Goal: Task Accomplishment & Management: Manage account settings

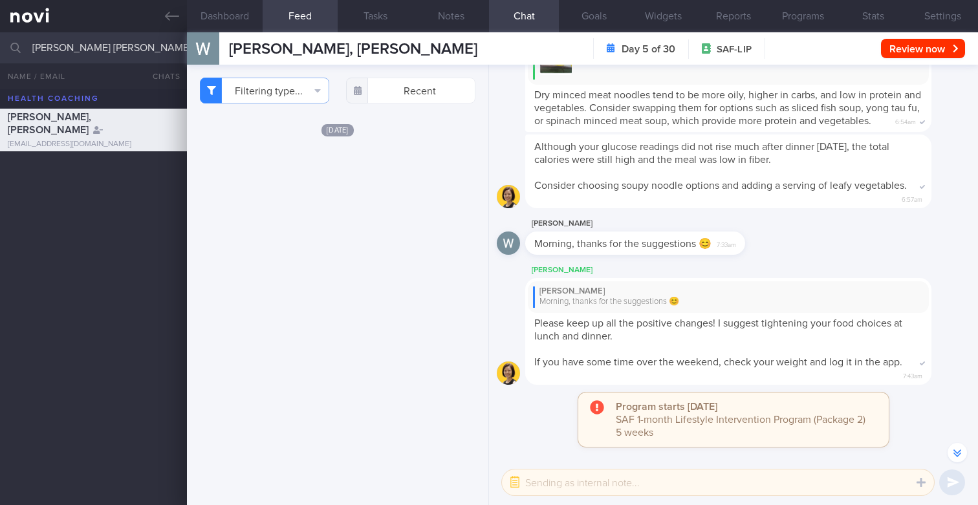
scroll to position [-364, 0]
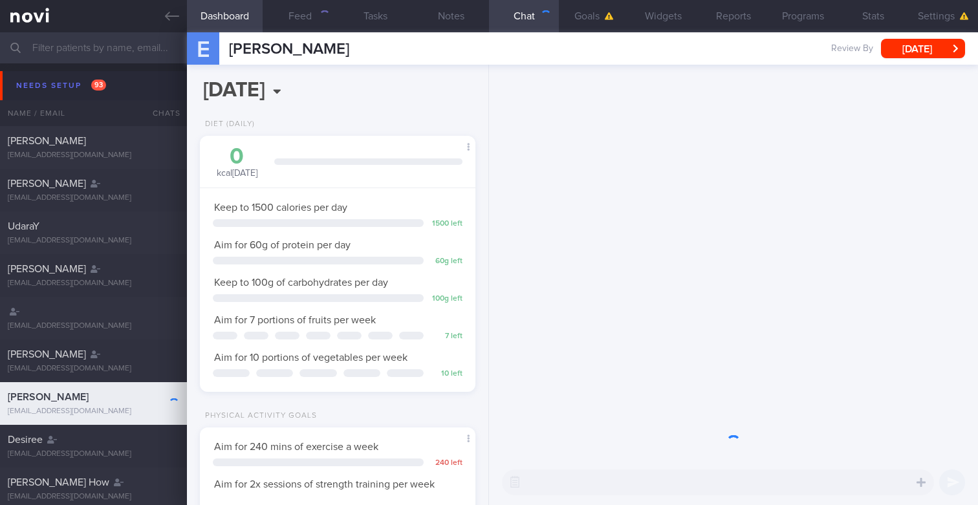
scroll to position [129, 257]
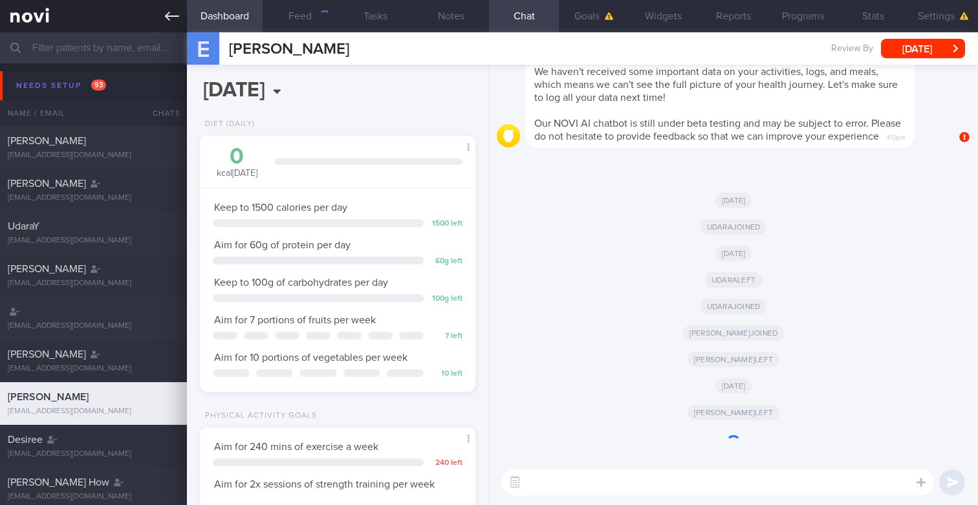
click at [159, 14] on link at bounding box center [93, 16] width 187 height 32
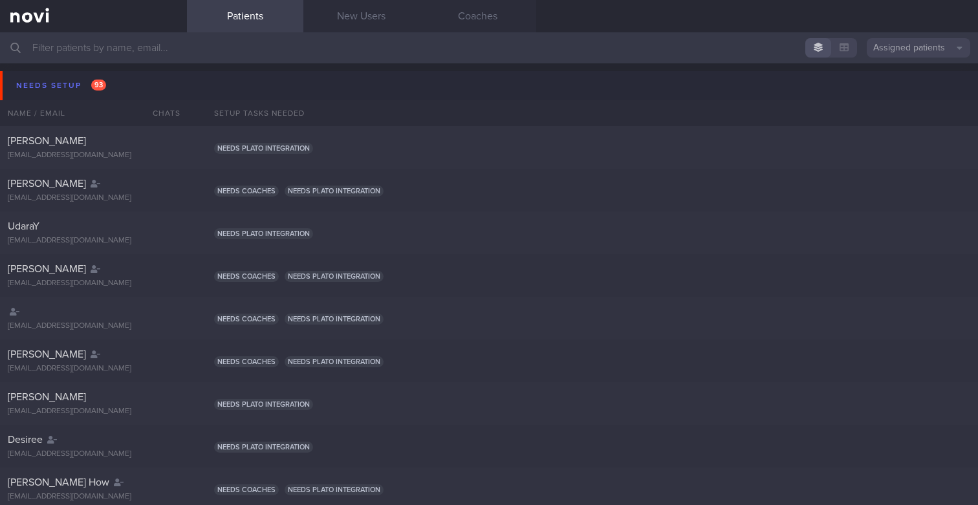
click at [945, 50] on button "Assigned patients" at bounding box center [917, 47] width 103 height 19
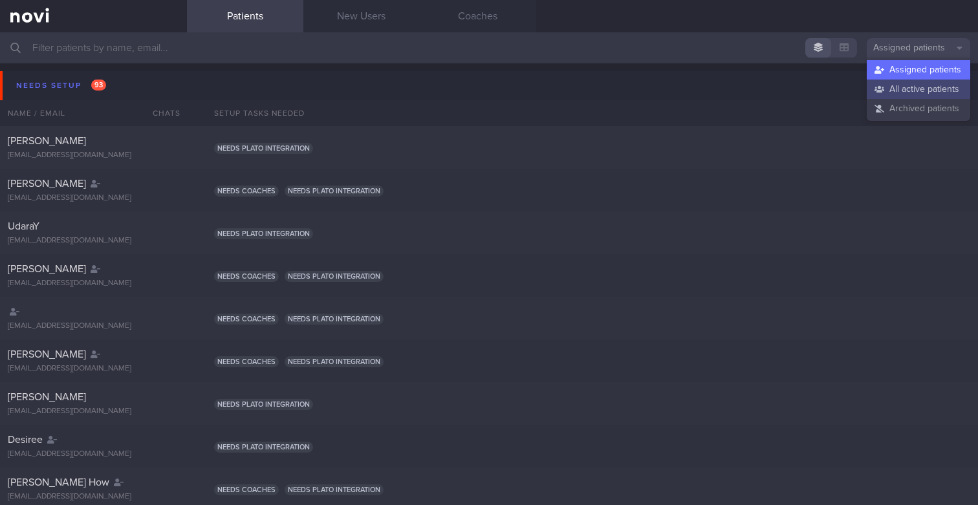
click at [892, 91] on button "All active patients" at bounding box center [917, 89] width 103 height 19
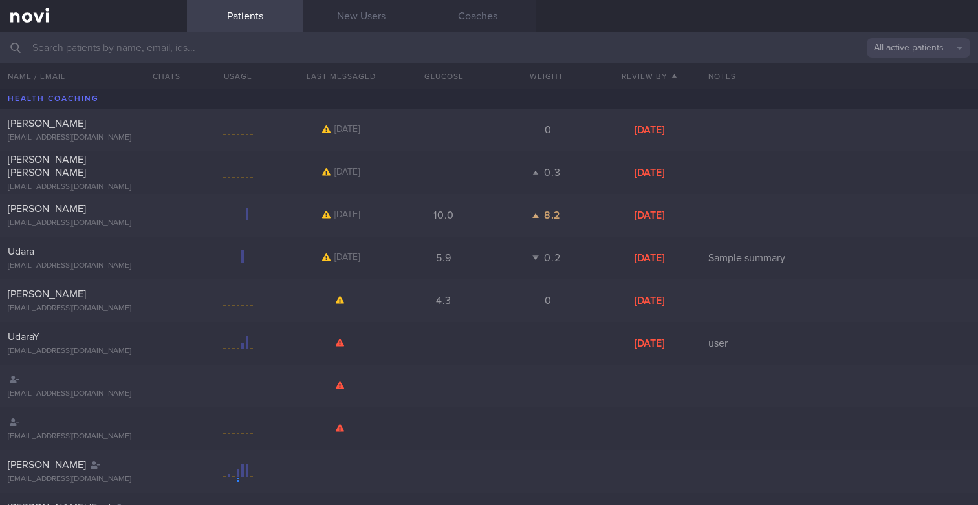
click at [541, 50] on input "text" at bounding box center [489, 47] width 978 height 31
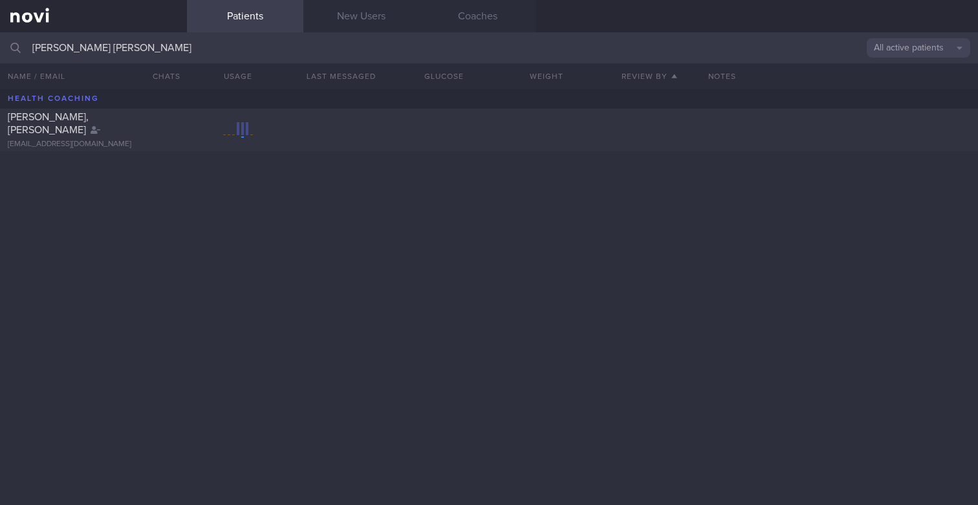
type input "[PERSON_NAME] [PERSON_NAME]"
click at [296, 157] on div "TAN WEI SHENG, WILSON ims992003@gmail.com" at bounding box center [489, 297] width 978 height 416
click at [262, 134] on div at bounding box center [238, 130] width 103 height 16
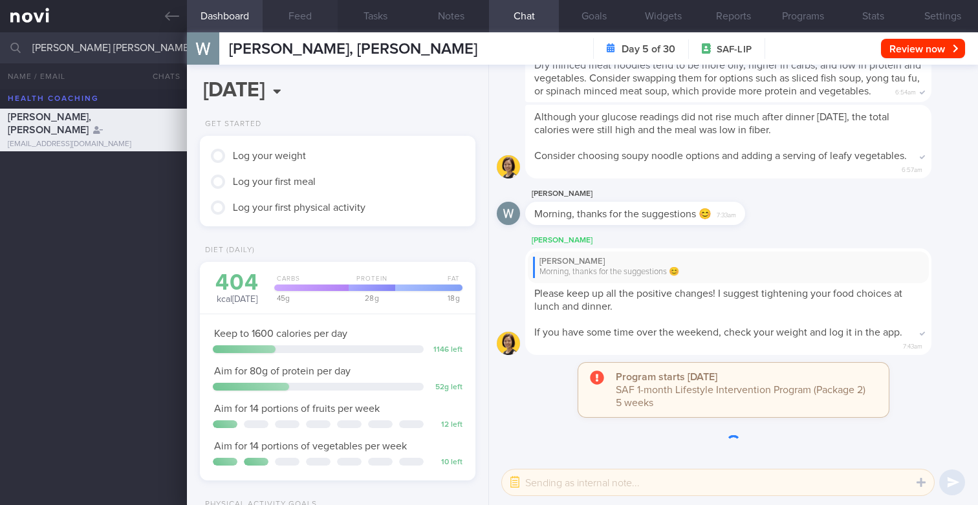
scroll to position [129, 257]
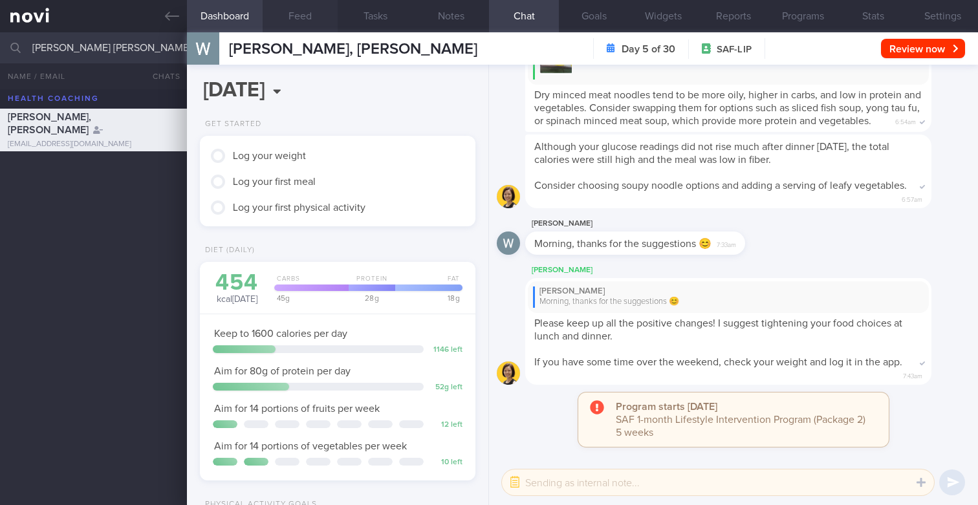
click at [296, 18] on button "Feed" at bounding box center [301, 16] width 76 height 32
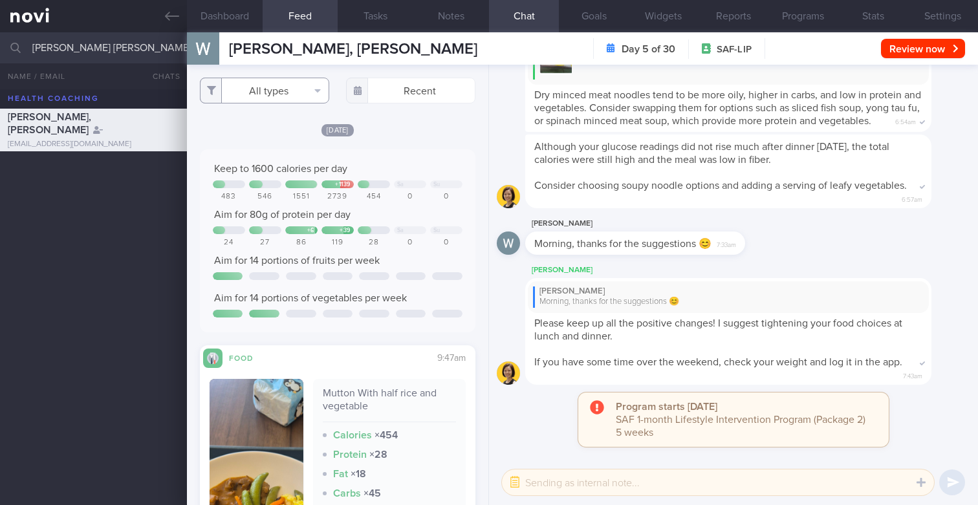
click at [273, 95] on button "All types" at bounding box center [264, 91] width 129 height 26
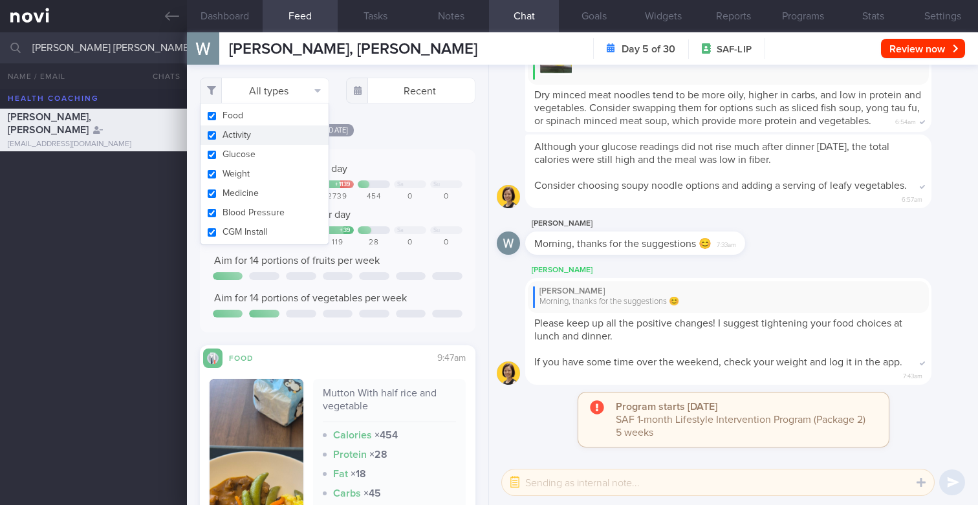
click at [243, 134] on button "Activity" at bounding box center [264, 134] width 128 height 19
checkbox input "false"
click at [243, 119] on button "Food" at bounding box center [264, 115] width 128 height 19
checkbox input "false"
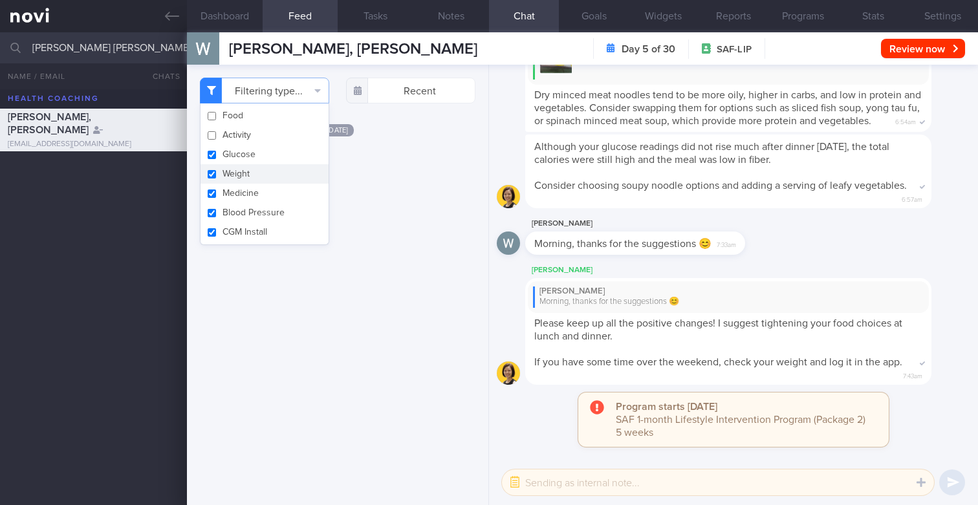
click at [245, 176] on button "Weight" at bounding box center [264, 173] width 128 height 19
checkbox input "false"
click at [246, 189] on button "Medicine" at bounding box center [264, 193] width 128 height 19
checkbox input "false"
click at [246, 208] on button "Blood Pressure" at bounding box center [264, 212] width 128 height 19
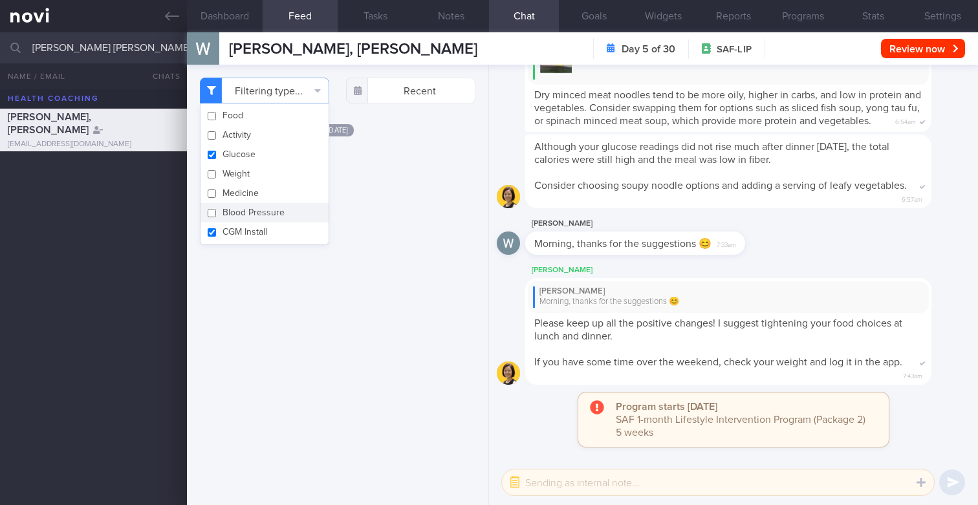
checkbox input "false"
click at [246, 228] on button "CGM Install" at bounding box center [264, 231] width 128 height 19
click at [288, 228] on button "CGM Install" at bounding box center [264, 231] width 128 height 19
checkbox input "true"
click at [360, 217] on div "Filtering type... Food Activity Glucose Weight Medicine Blood Pressure CGM Inst…" at bounding box center [337, 285] width 301 height 440
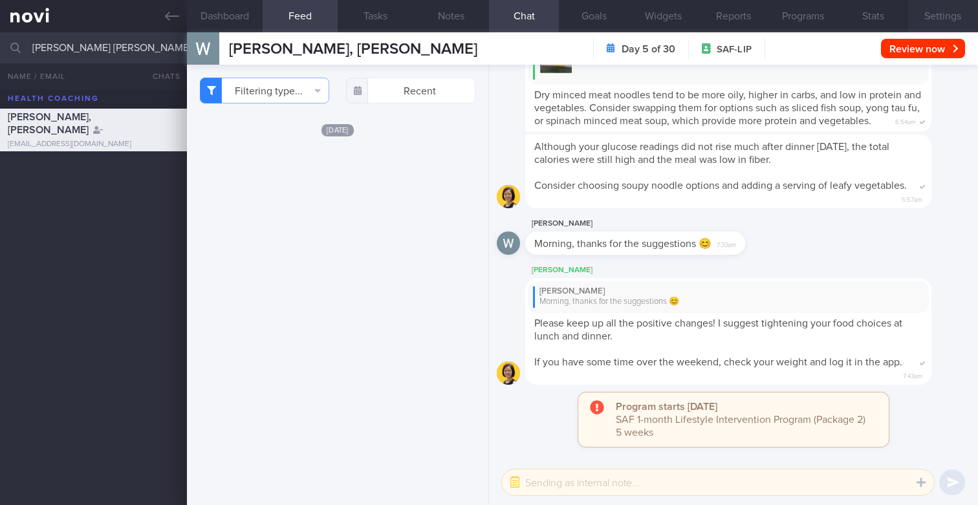
click at [936, 16] on button "Settings" at bounding box center [943, 16] width 70 height 32
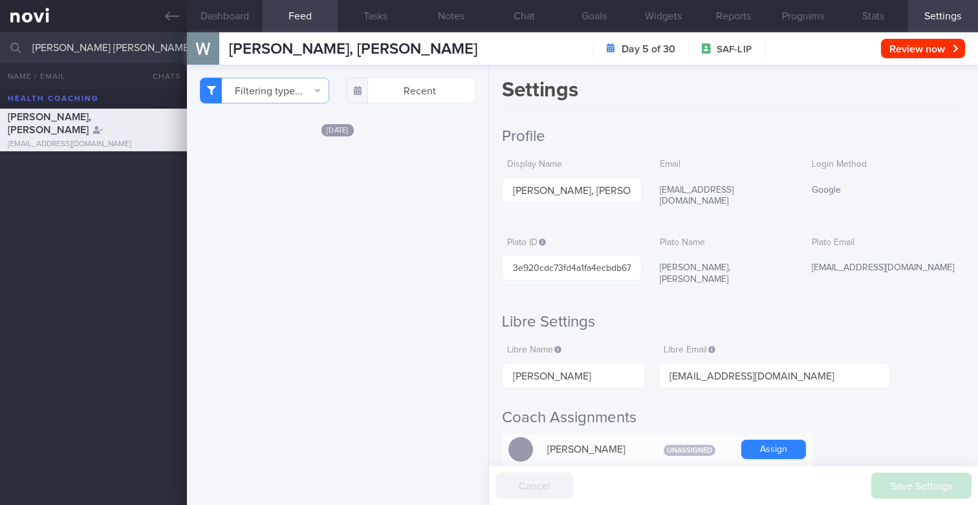
scroll to position [25, 0]
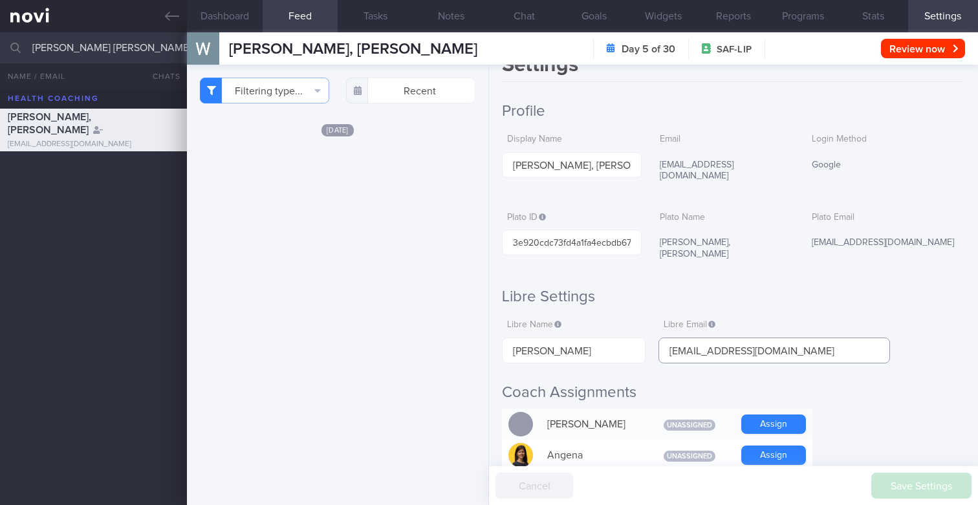
click at [685, 338] on input "ims992003@yahoo.com.sg" at bounding box center [773, 351] width 231 height 26
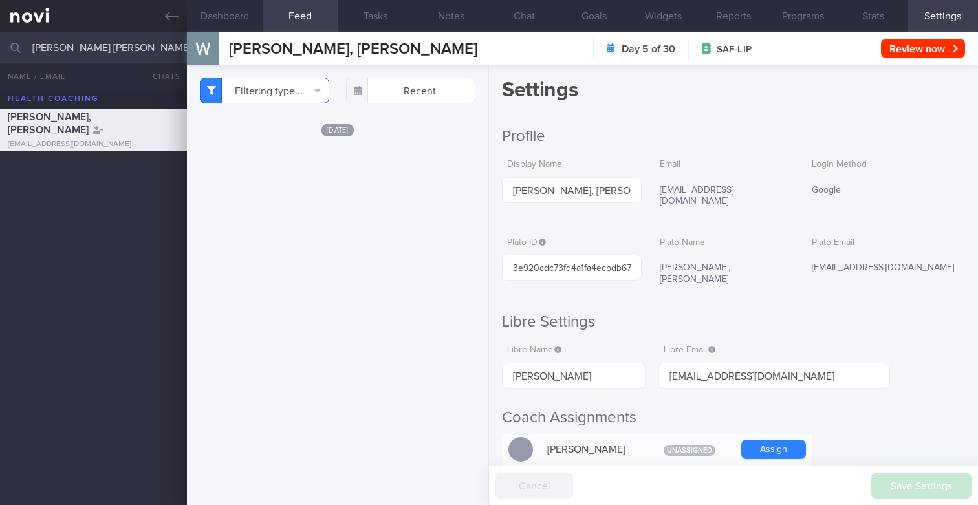
click at [298, 84] on button "Filtering type..." at bounding box center [264, 91] width 129 height 26
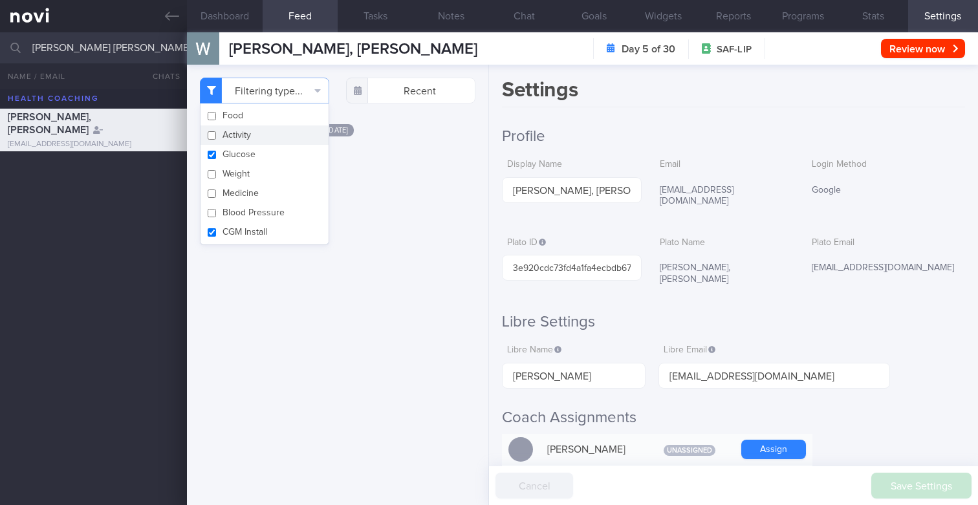
click at [435, 204] on div "Filtering type... Food Activity Glucose Weight Medicine Blood Pressure CGM Inst…" at bounding box center [337, 285] width 301 height 440
